Goal: Check status: Check status

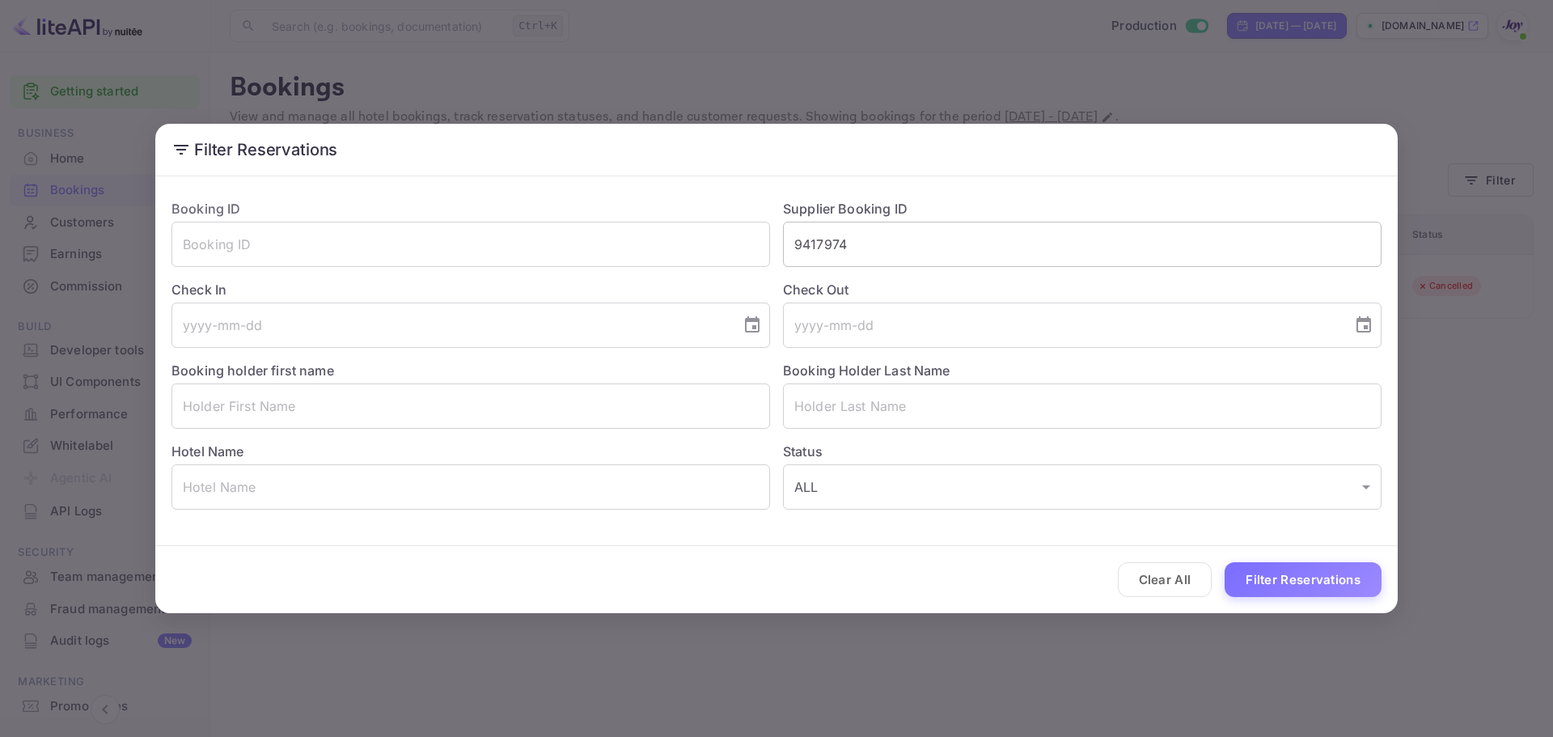
click at [808, 244] on input "9417974" at bounding box center [1082, 244] width 599 height 45
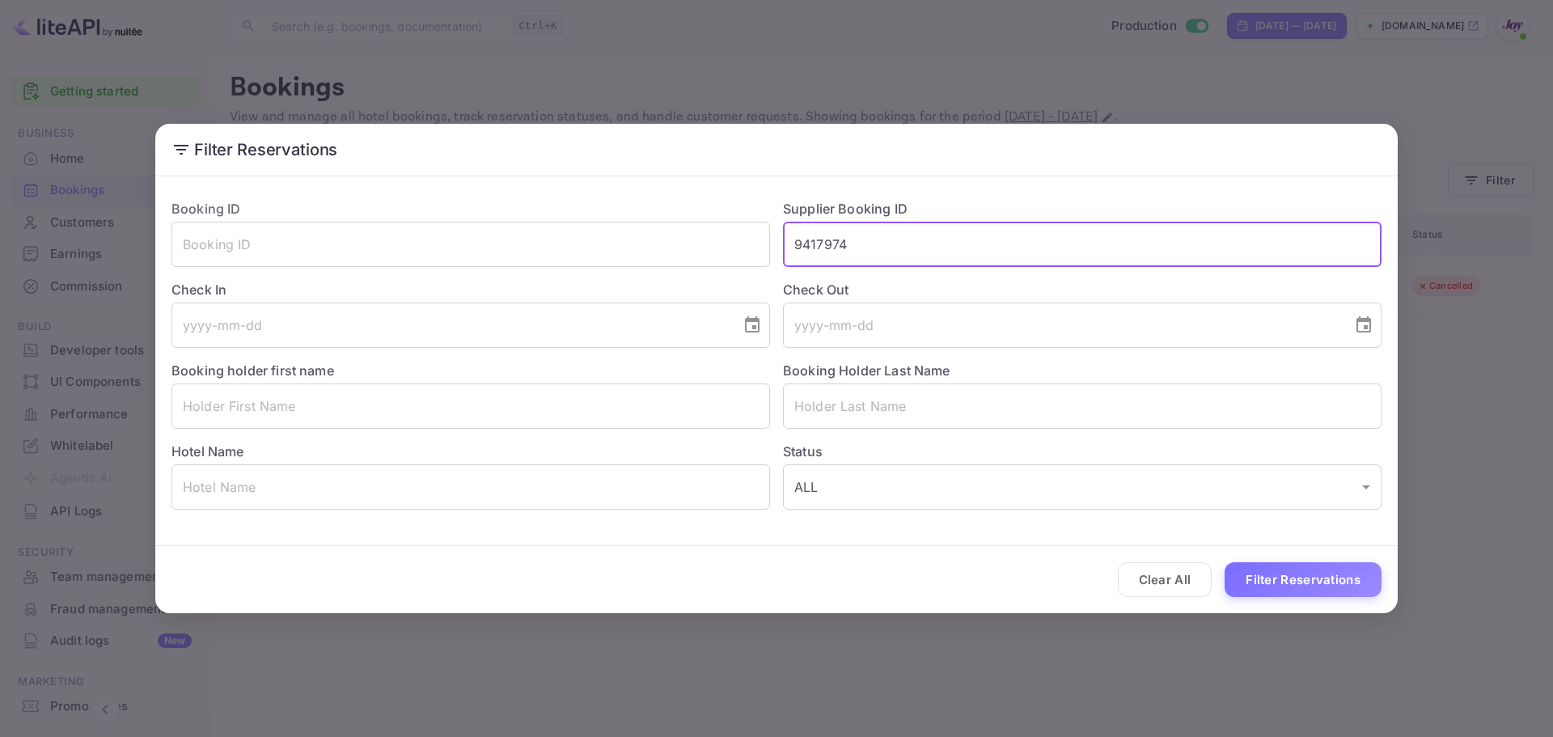
click at [808, 244] on input "9417974" at bounding box center [1082, 244] width 599 height 45
paste input "7857433"
type input "7857433"
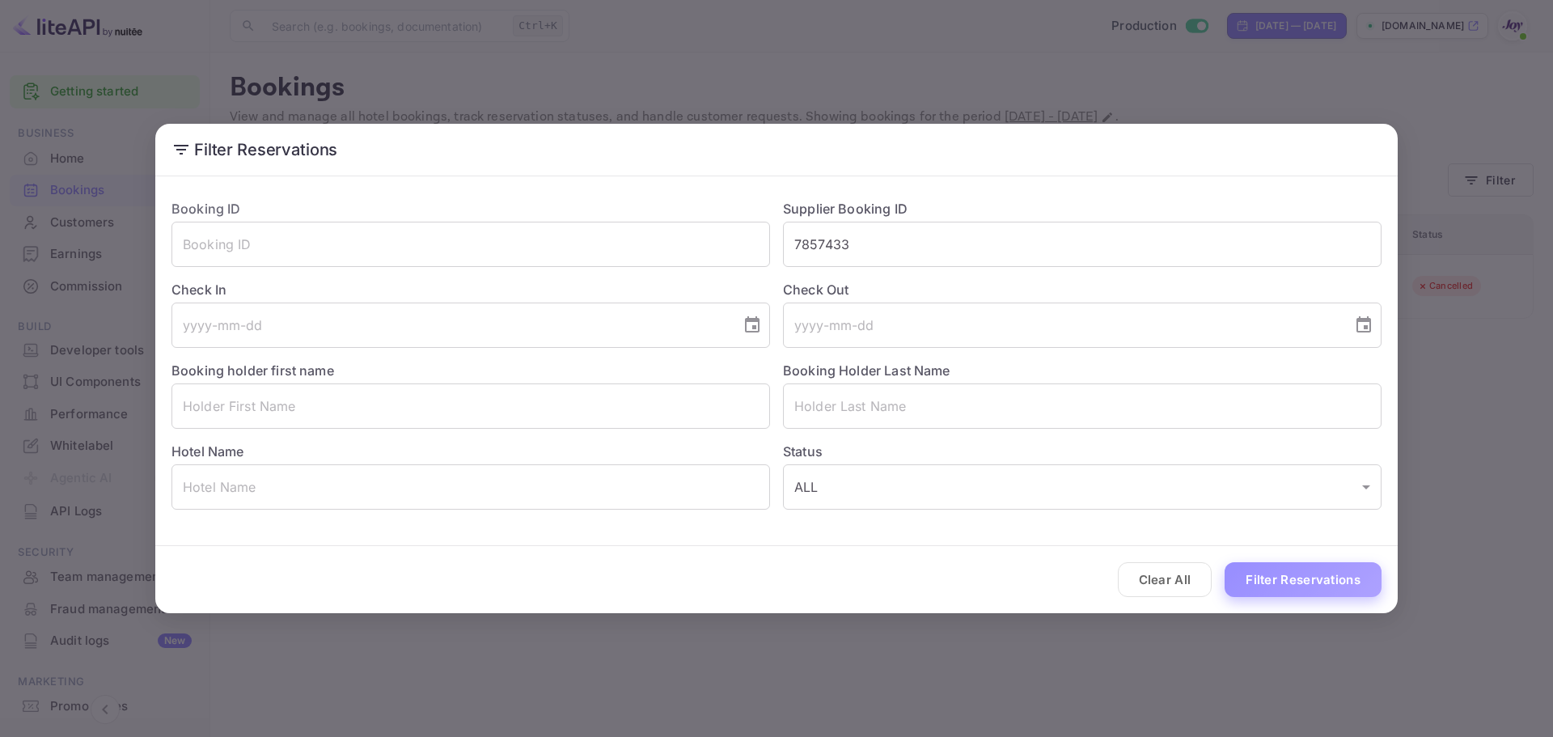
click at [1245, 578] on button "Filter Reservations" at bounding box center [1303, 579] width 157 height 35
click at [806, 245] on input "7857433" at bounding box center [1082, 244] width 599 height 45
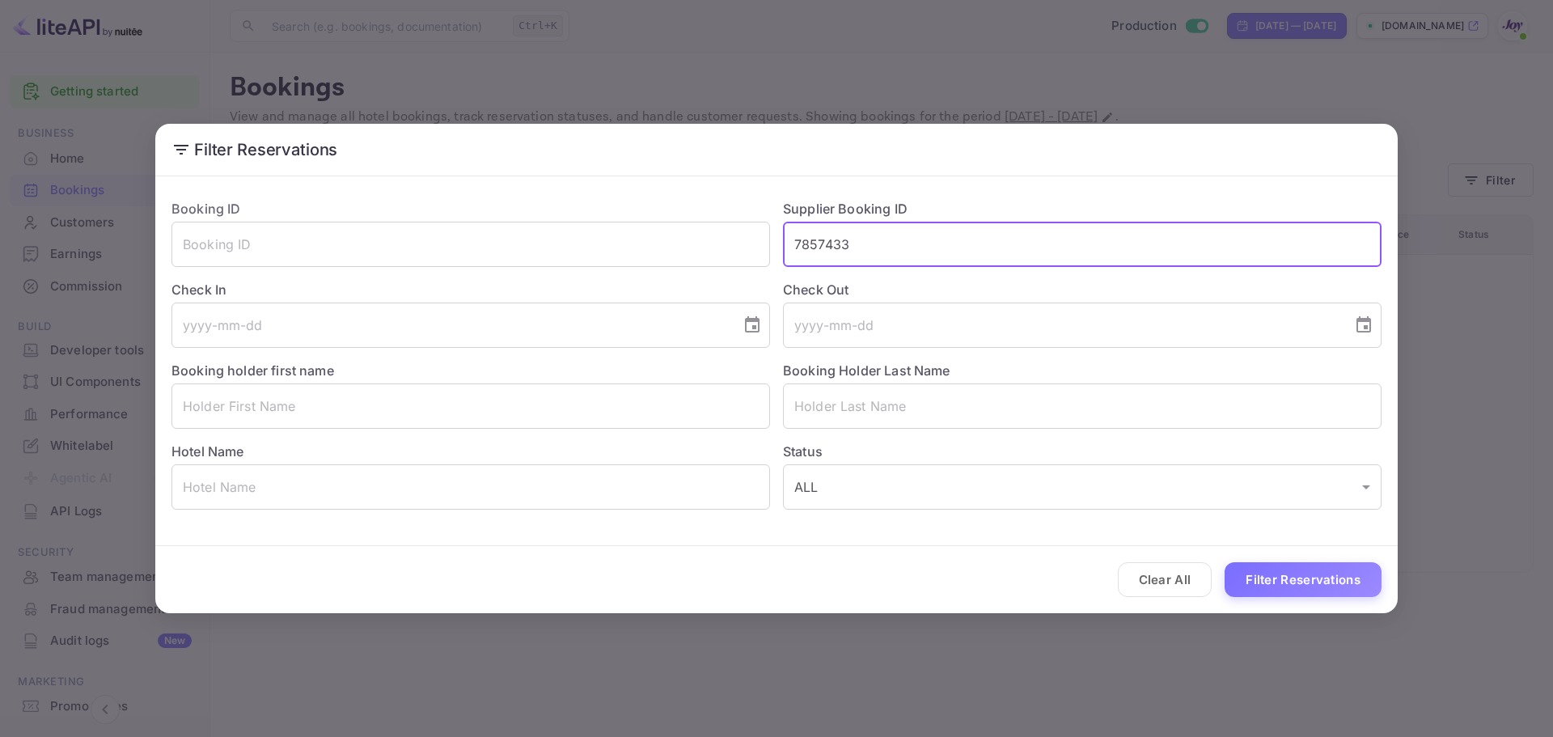
click at [806, 245] on input "7857433" at bounding box center [1082, 244] width 599 height 45
click at [1331, 588] on button "Filter Reservations" at bounding box center [1303, 579] width 157 height 35
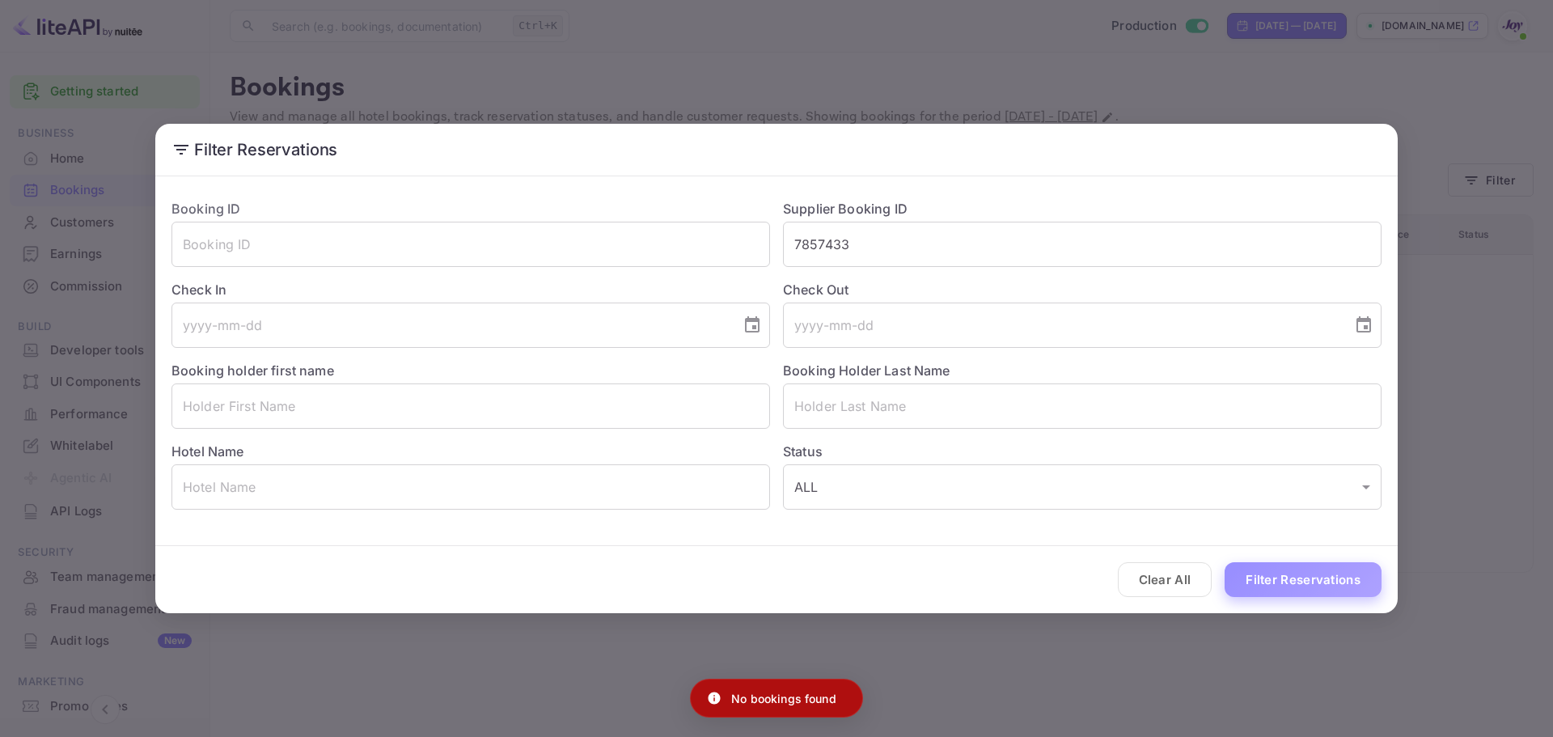
click at [1331, 588] on button "Filter Reservations" at bounding box center [1303, 579] width 157 height 35
click at [979, 74] on div "Filter Reservations Booking ID ​ Supplier Booking ID 7857433 ​ Check In ​ Check…" at bounding box center [776, 368] width 1553 height 737
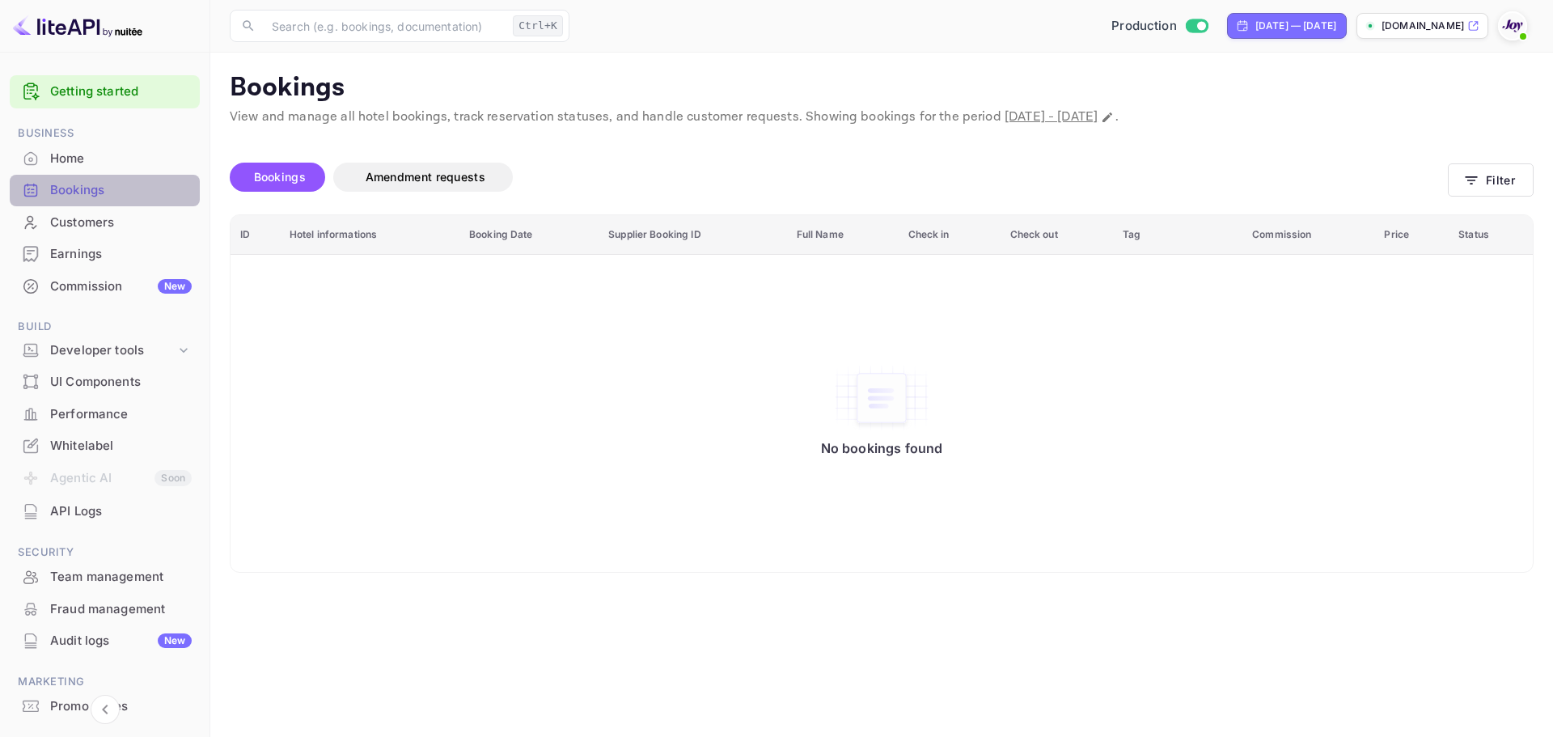
click at [127, 188] on div "Bookings" at bounding box center [121, 190] width 142 height 19
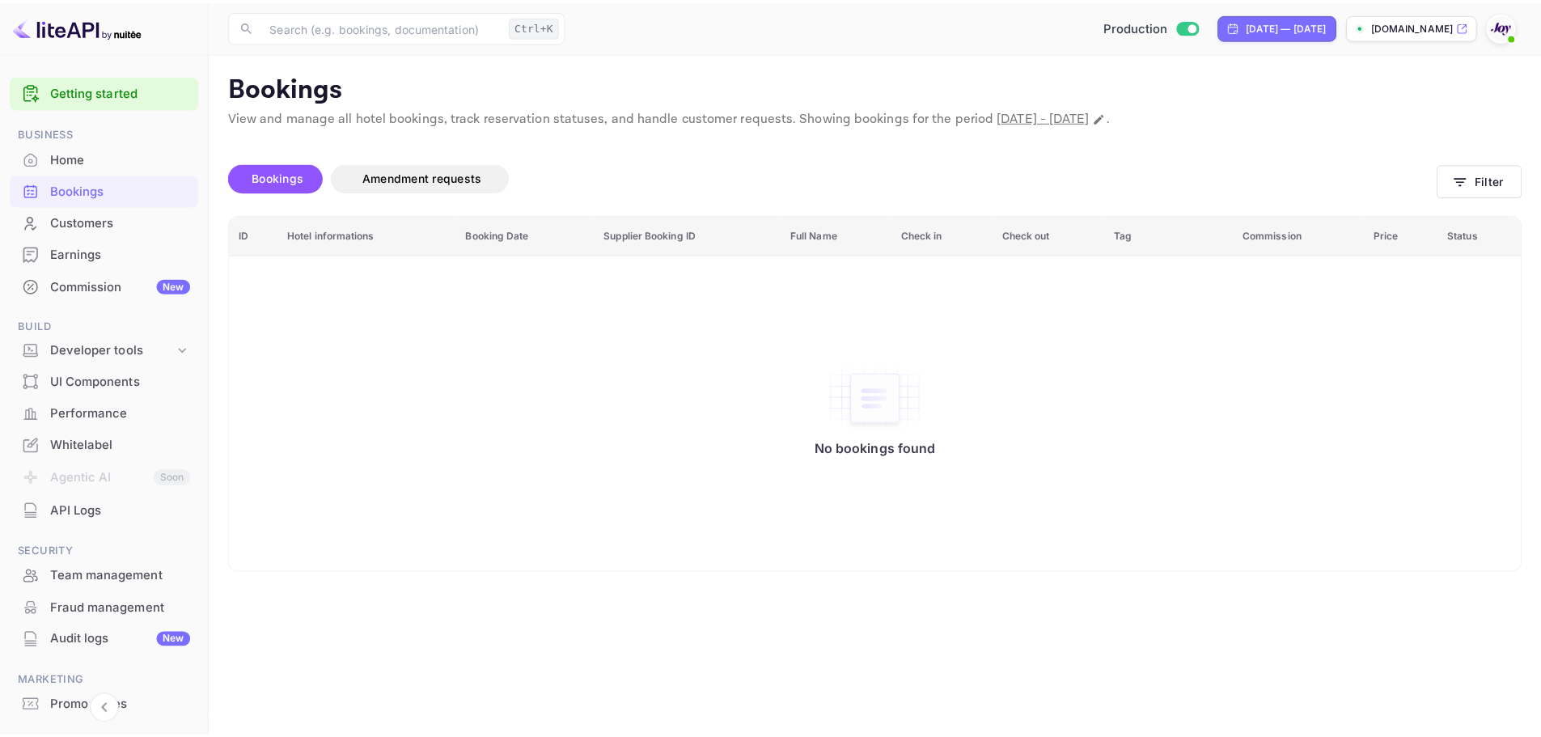
scroll to position [75, 0]
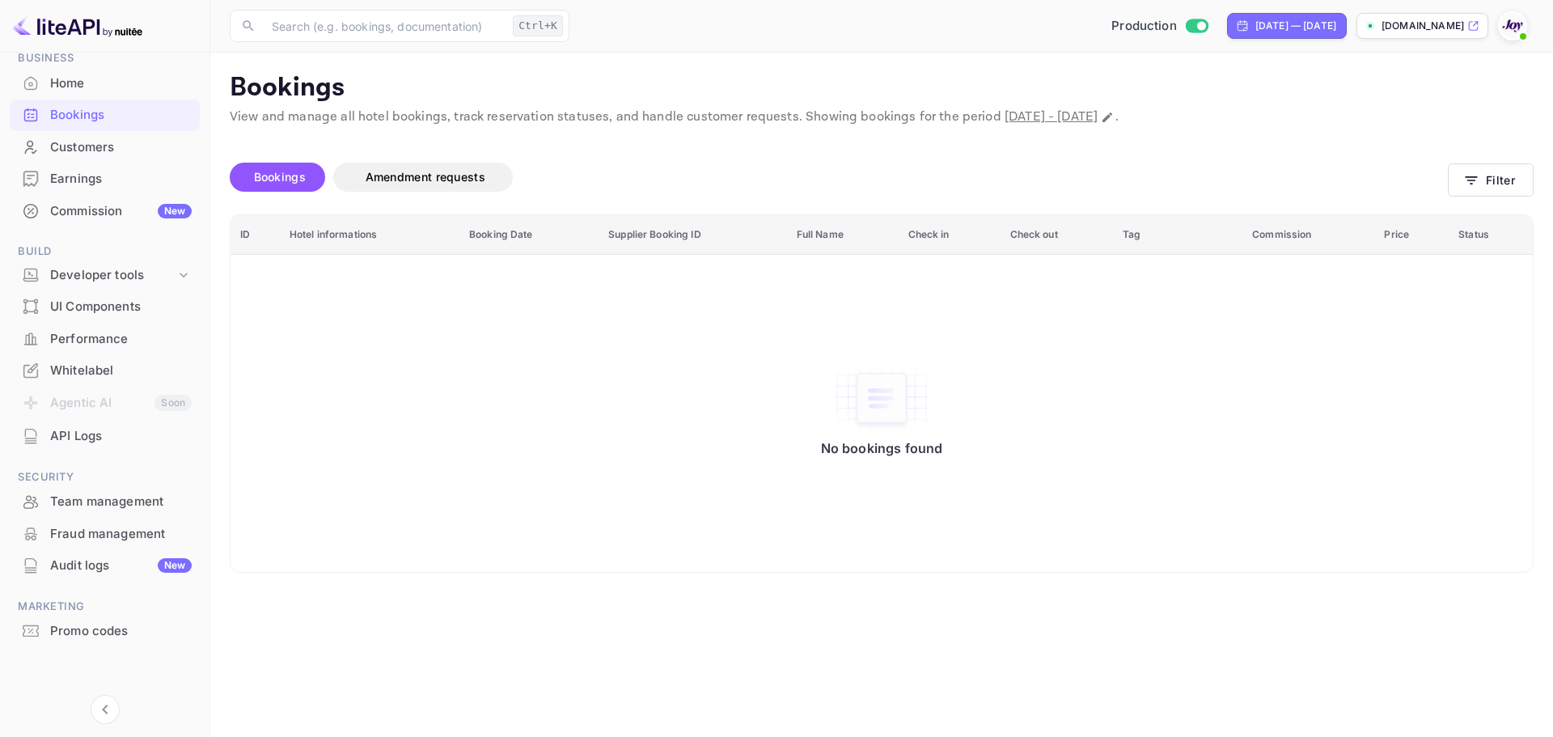
click at [149, 381] on div "Whitelabel" at bounding box center [105, 371] width 190 height 32
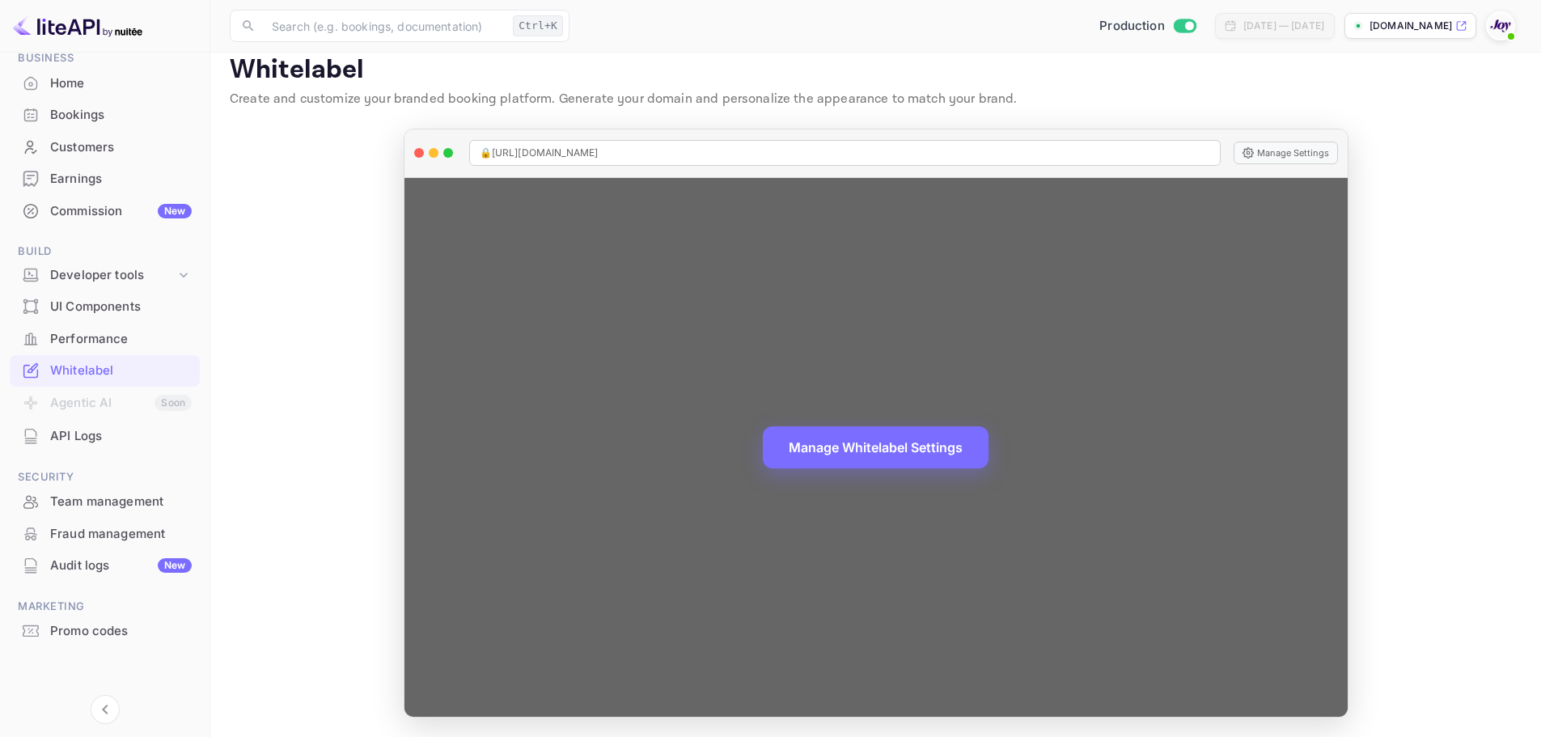
scroll to position [236, 0]
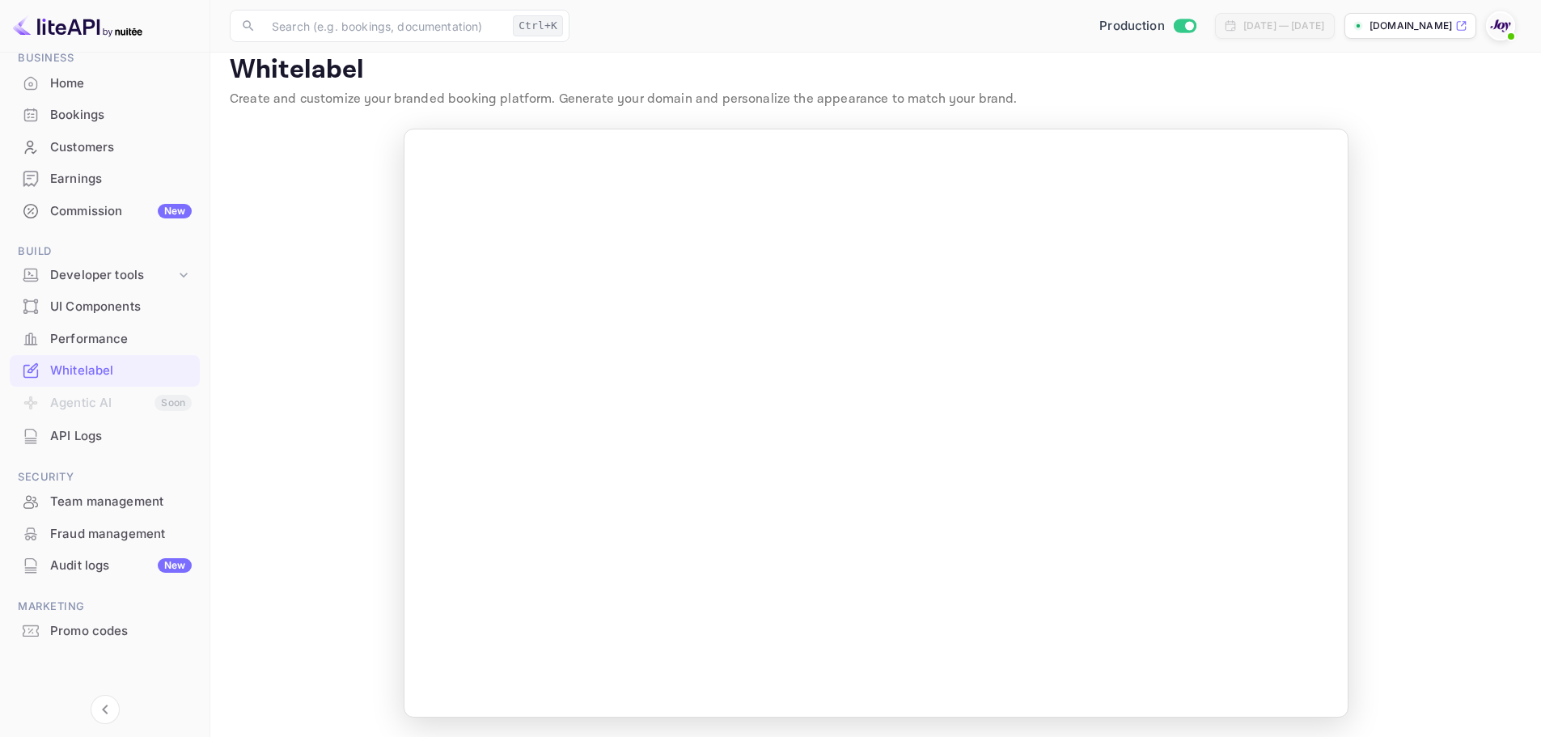
click at [83, 116] on div "Bookings" at bounding box center [121, 115] width 142 height 19
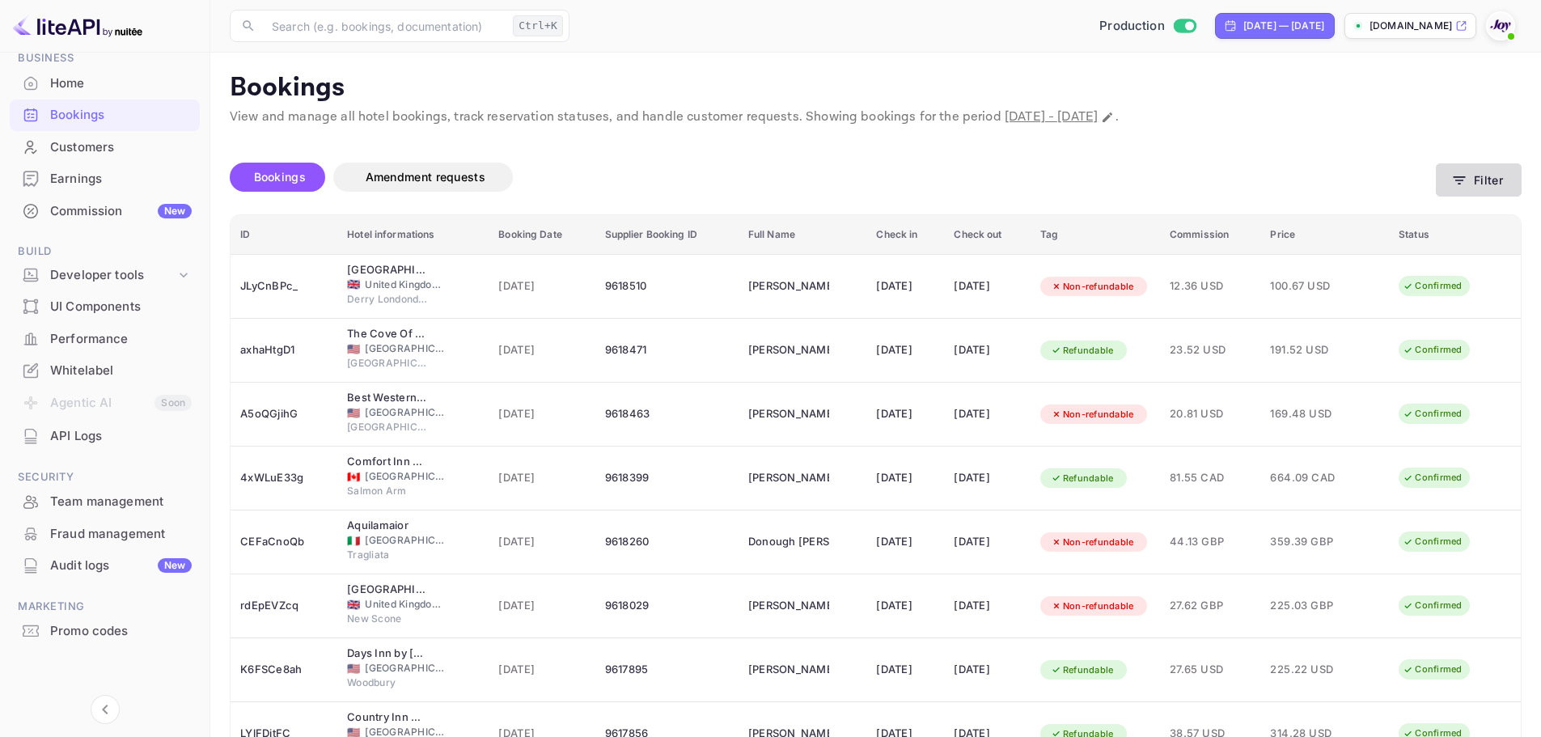
click at [1484, 180] on button "Filter" at bounding box center [1479, 179] width 86 height 33
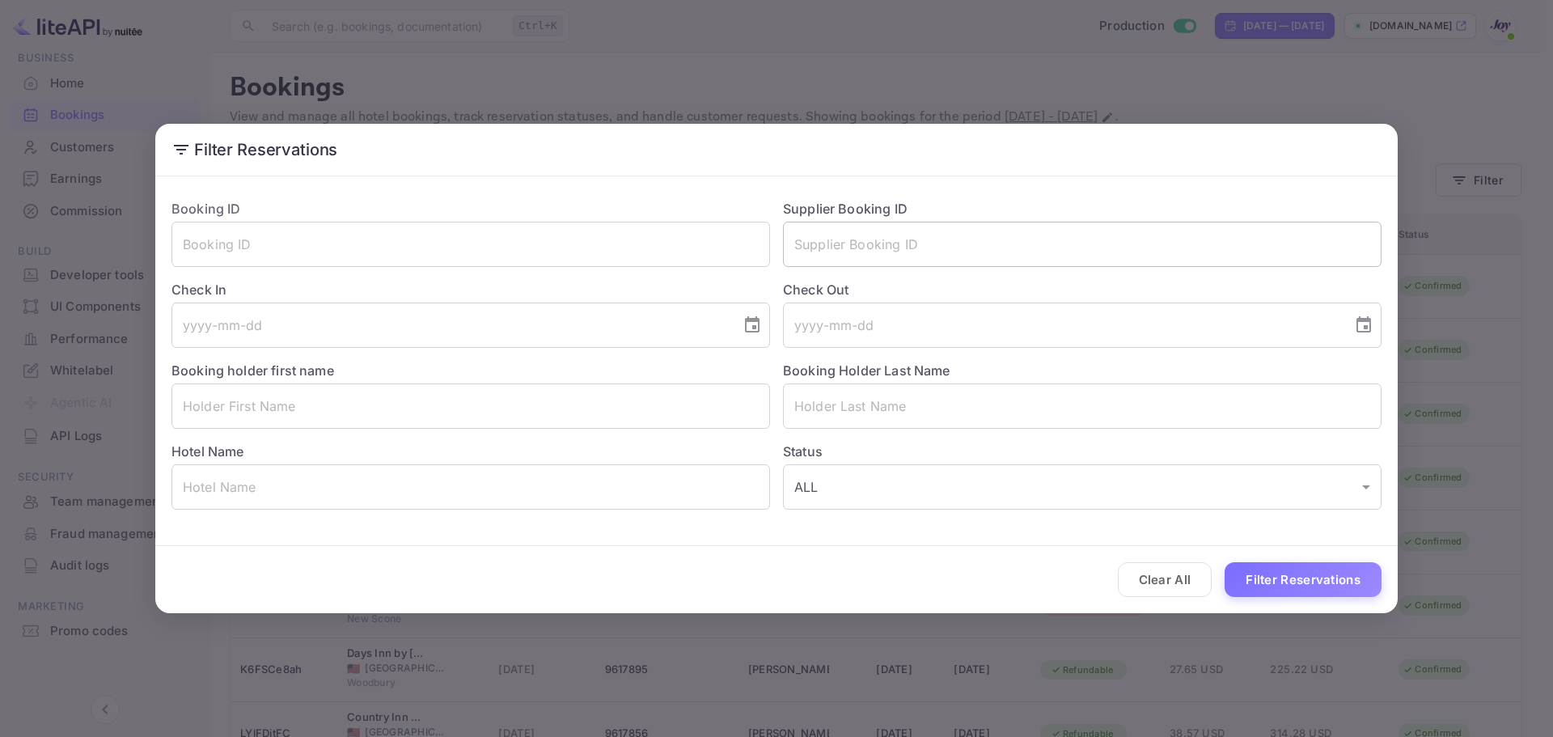
click at [960, 256] on input "text" at bounding box center [1082, 244] width 599 height 45
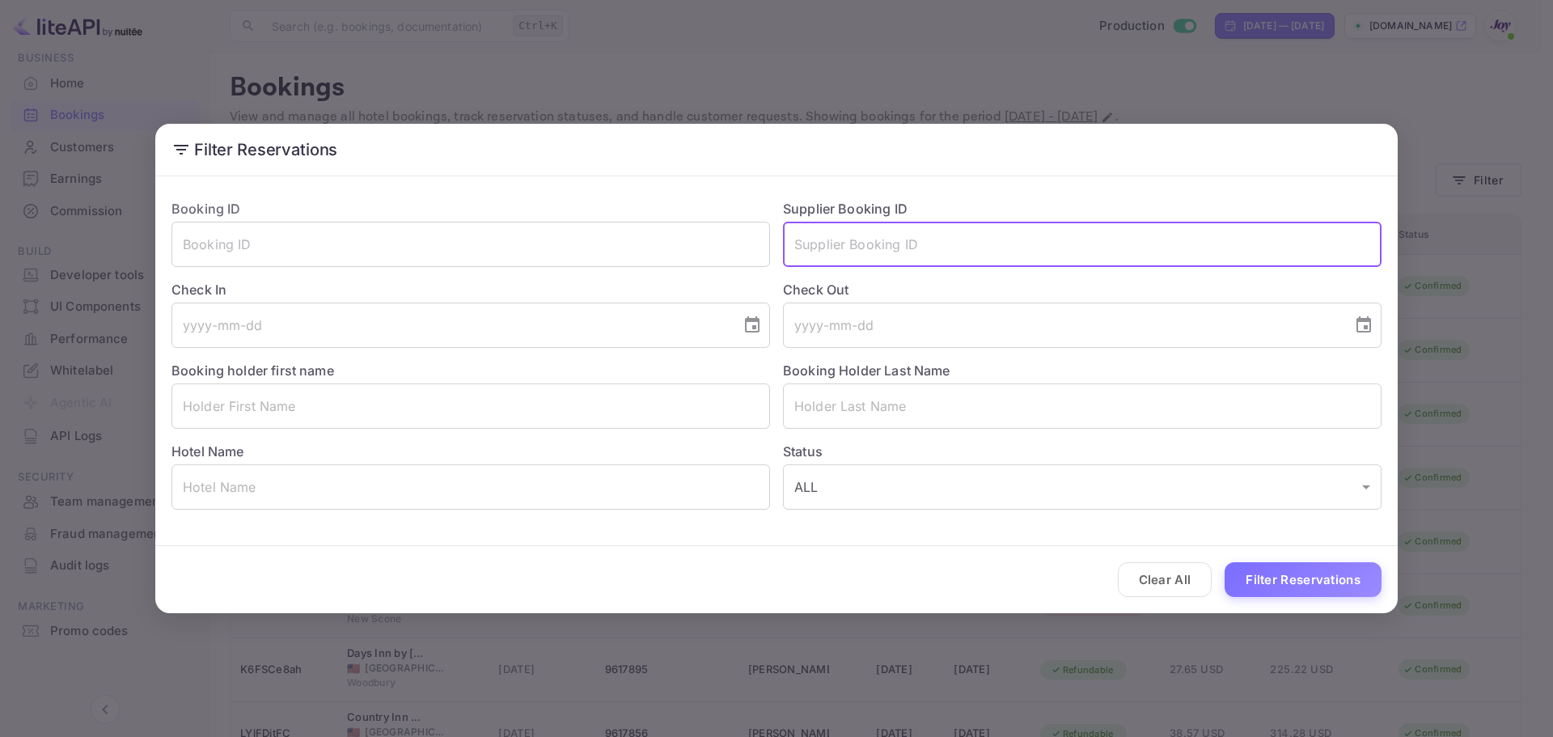
paste input "7857433"
type input "7857433"
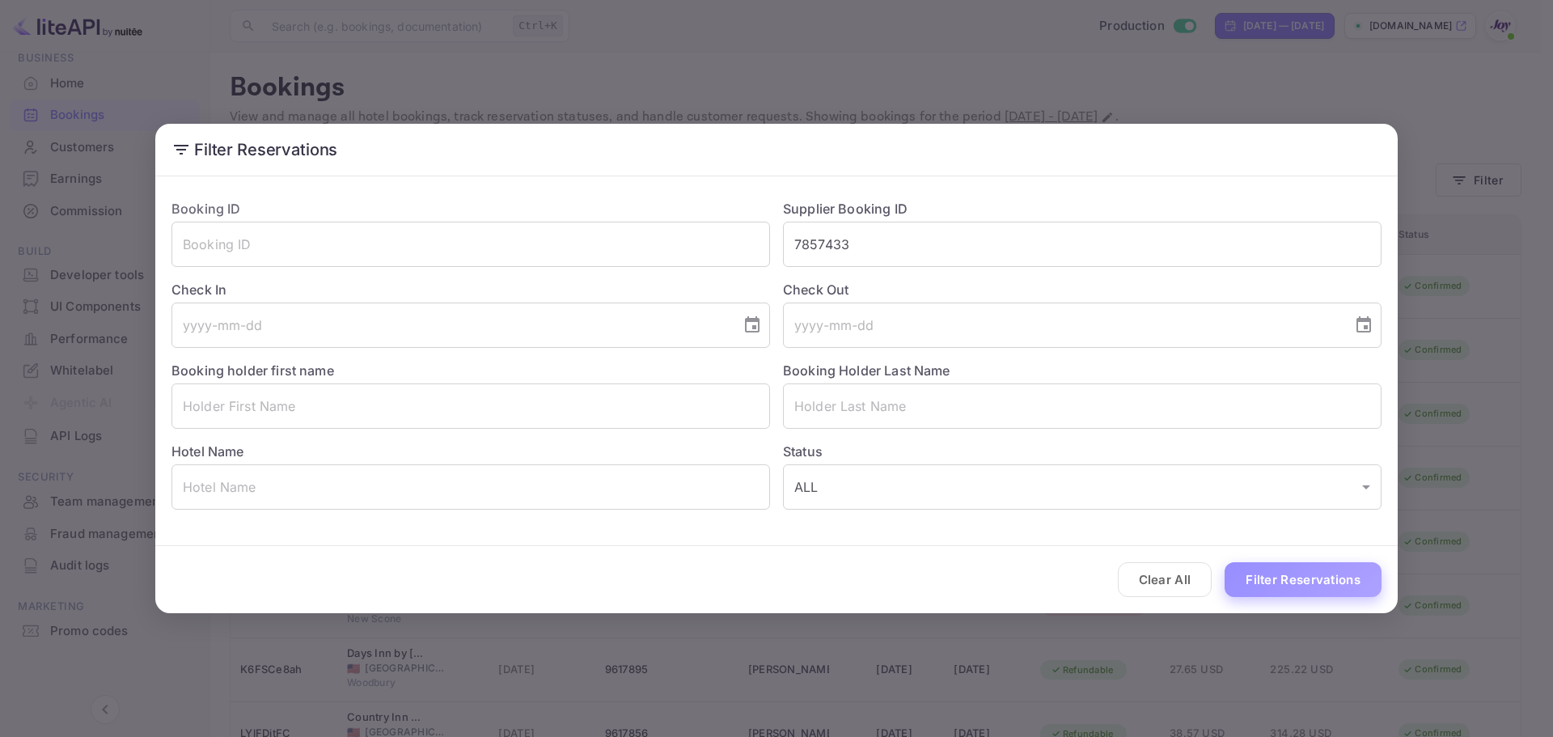
click at [1311, 569] on button "Filter Reservations" at bounding box center [1303, 579] width 157 height 35
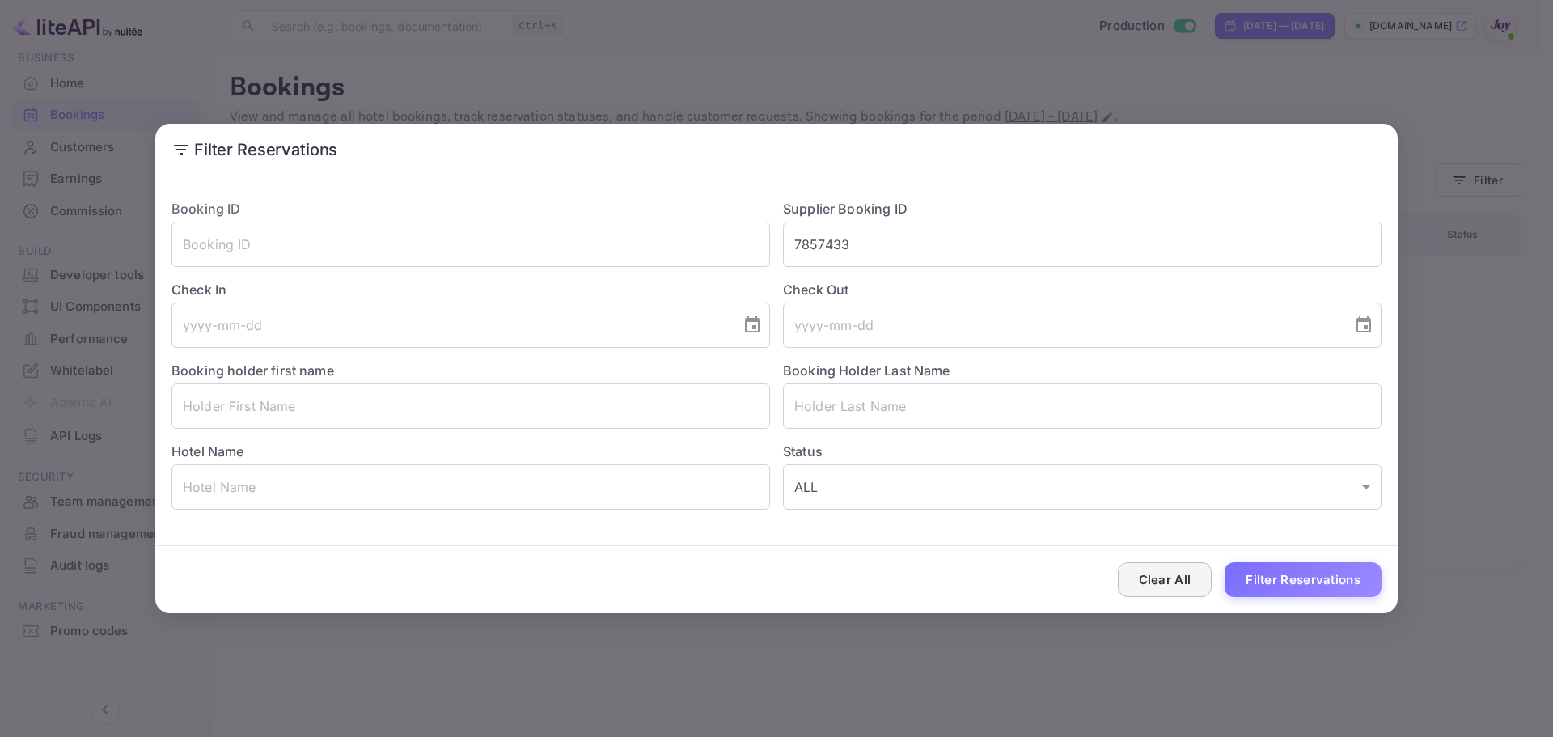
click at [1157, 576] on button "Clear All" at bounding box center [1165, 579] width 95 height 35
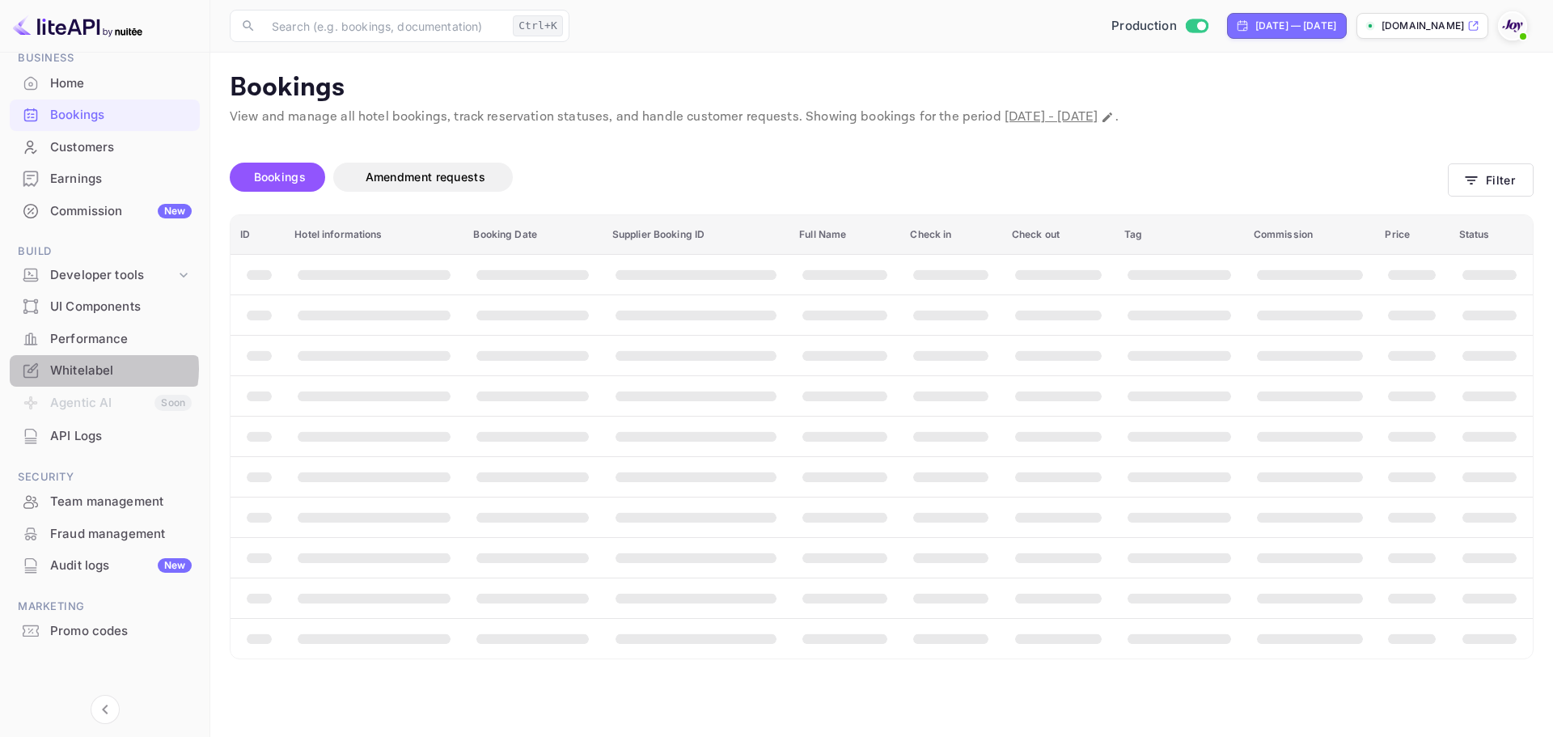
click at [94, 369] on div "Whitelabel" at bounding box center [121, 371] width 142 height 19
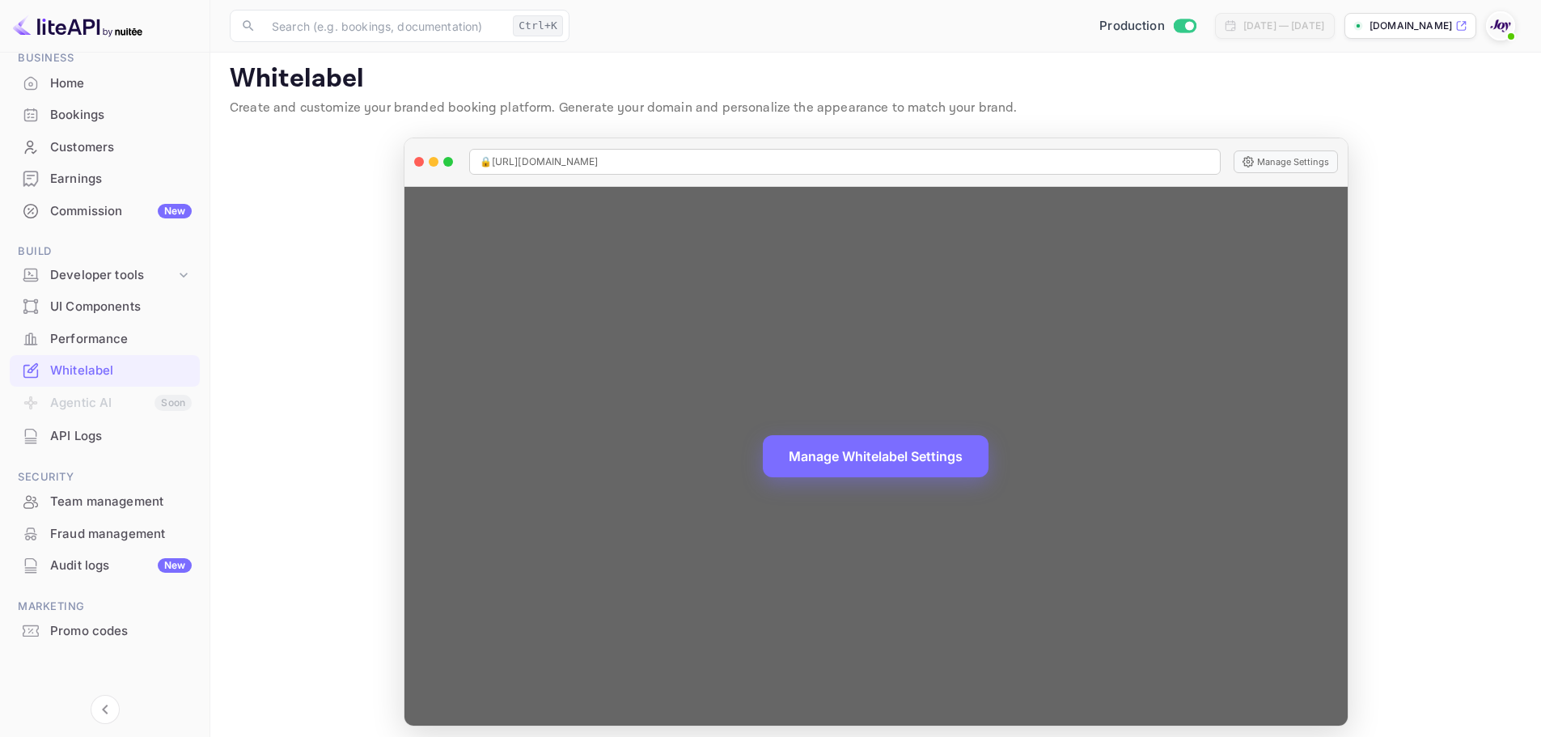
scroll to position [18, 0]
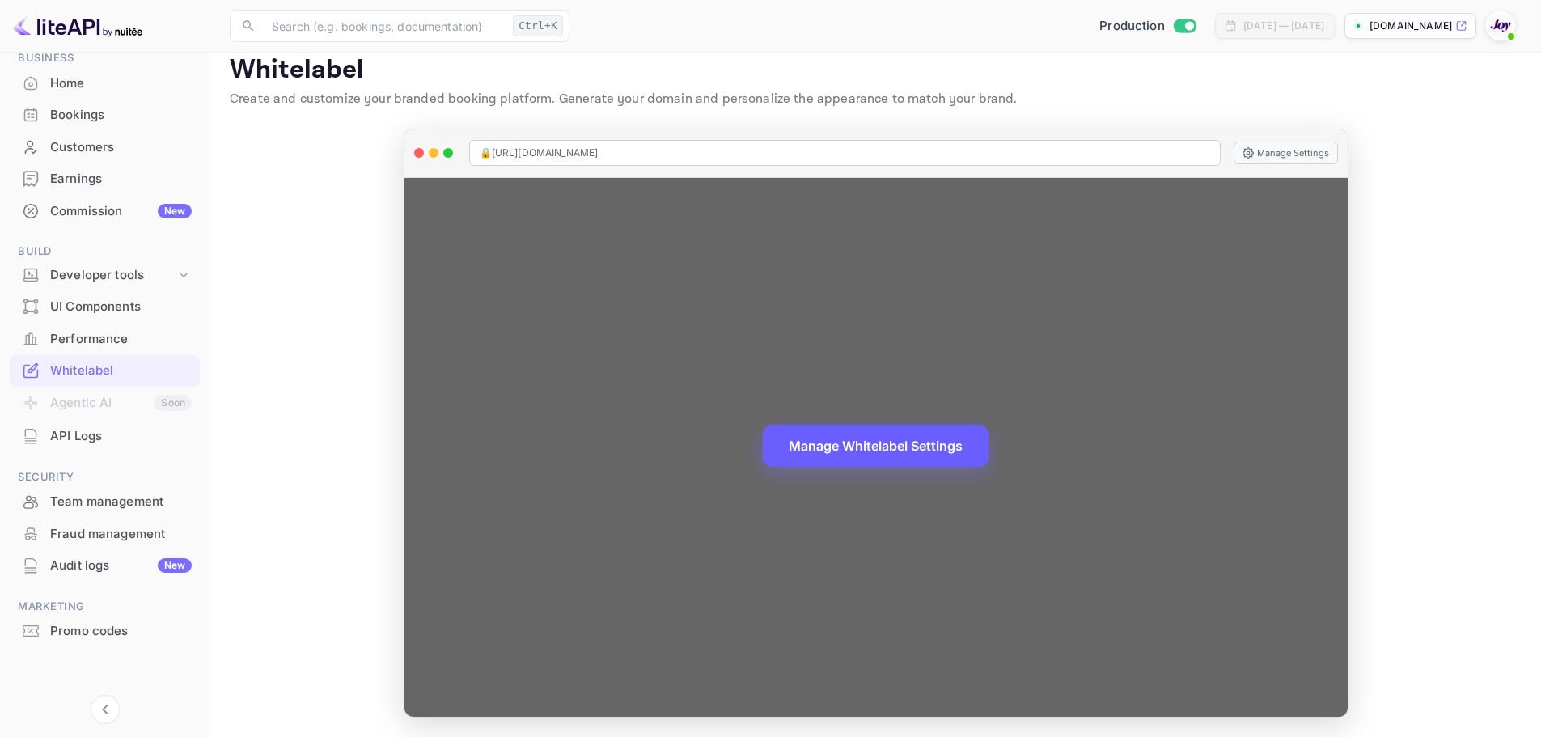
click at [859, 450] on button "Manage Whitelabel Settings" at bounding box center [876, 446] width 226 height 42
click at [637, 162] on div "🔒 [URL][DOMAIN_NAME]" at bounding box center [844, 153] width 751 height 26
click at [1263, 158] on button "Manage Settings" at bounding box center [1285, 153] width 104 height 23
